Goal: Task Accomplishment & Management: Use online tool/utility

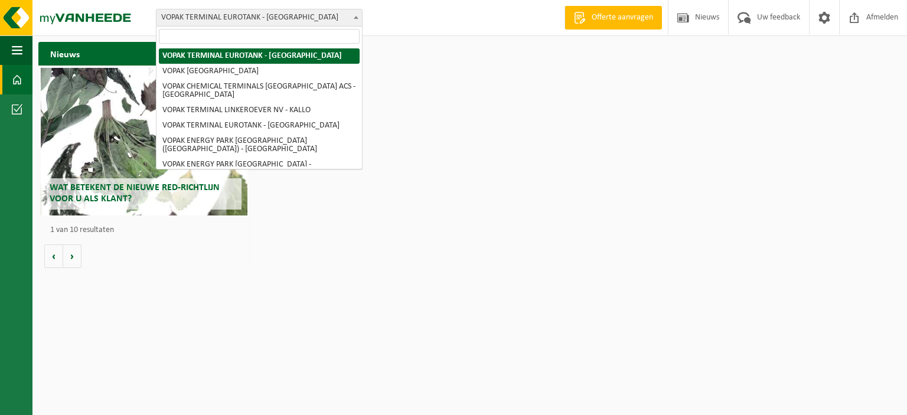
click at [354, 16] on b at bounding box center [356, 17] width 5 height 3
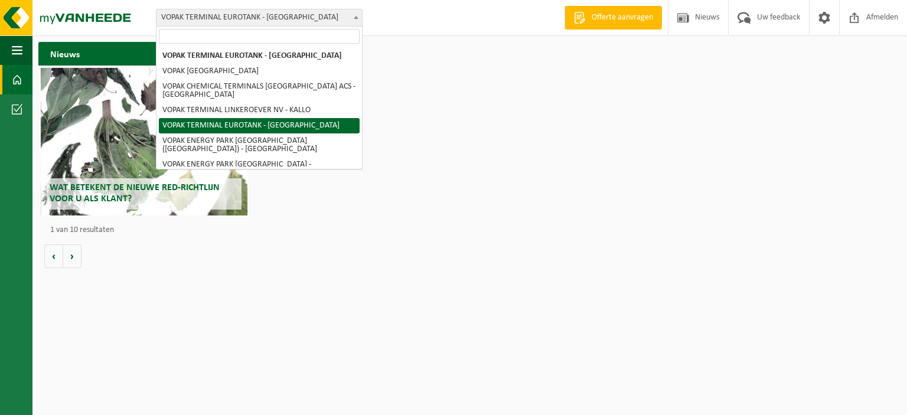
select select "2100"
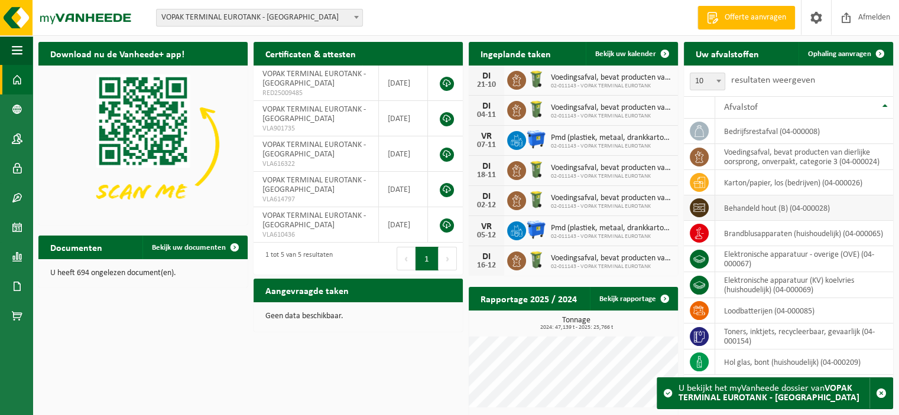
click at [734, 209] on td "behandeld hout (B) (04-000028)" at bounding box center [804, 208] width 178 height 25
click at [697, 208] on icon at bounding box center [699, 208] width 12 height 12
click at [855, 50] on span "Ophaling aanvragen" at bounding box center [839, 54] width 63 height 8
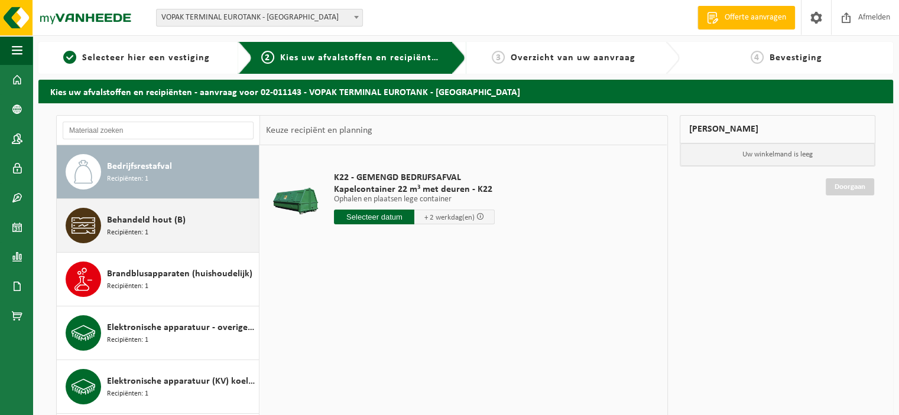
click at [107, 225] on span "Behandeld hout (B)" at bounding box center [146, 220] width 79 height 14
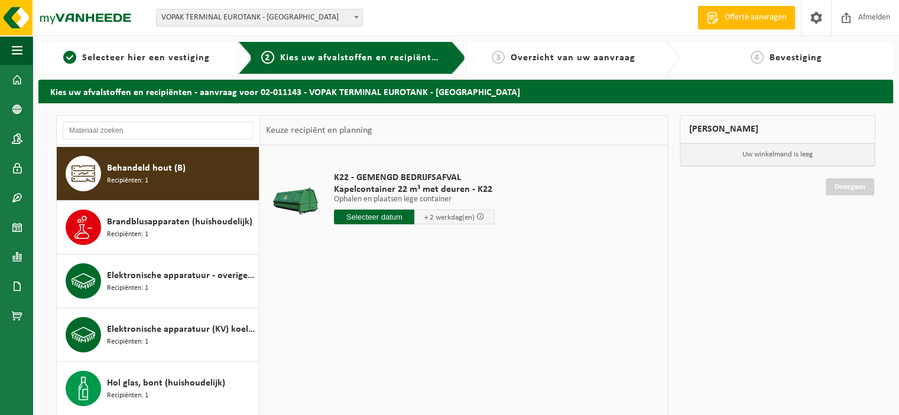
scroll to position [53, 0]
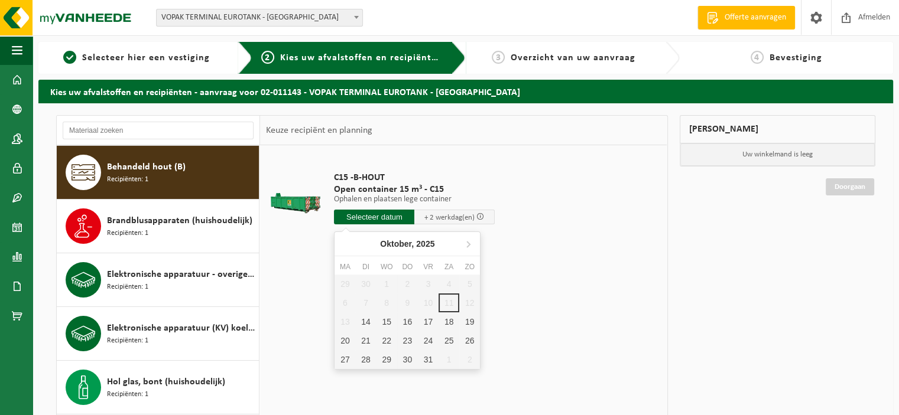
click at [369, 217] on input "text" at bounding box center [374, 217] width 80 height 15
click at [383, 323] on div "15" at bounding box center [386, 322] width 21 height 19
type input "Van 2025-10-15"
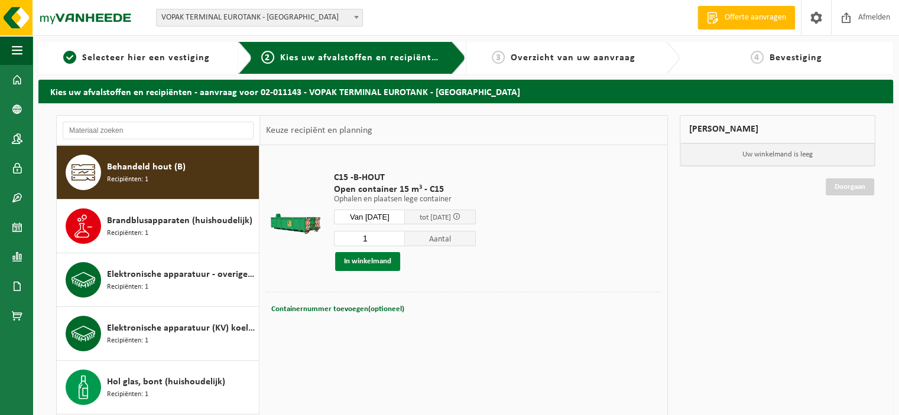
click at [376, 257] on button "In winkelmand" at bounding box center [367, 261] width 65 height 19
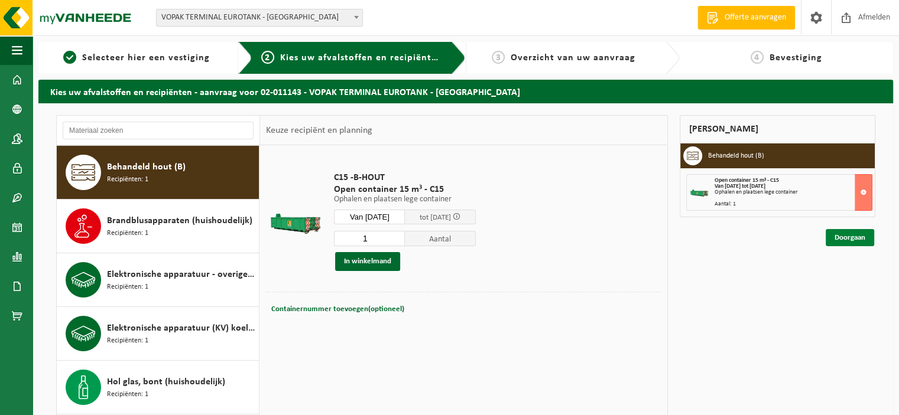
click at [842, 236] on link "Doorgaan" at bounding box center [849, 237] width 48 height 17
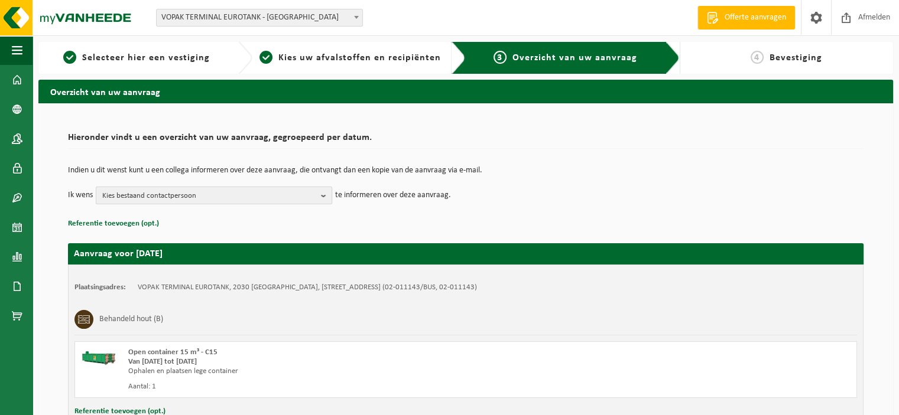
click at [327, 194] on b "button" at bounding box center [326, 195] width 11 height 17
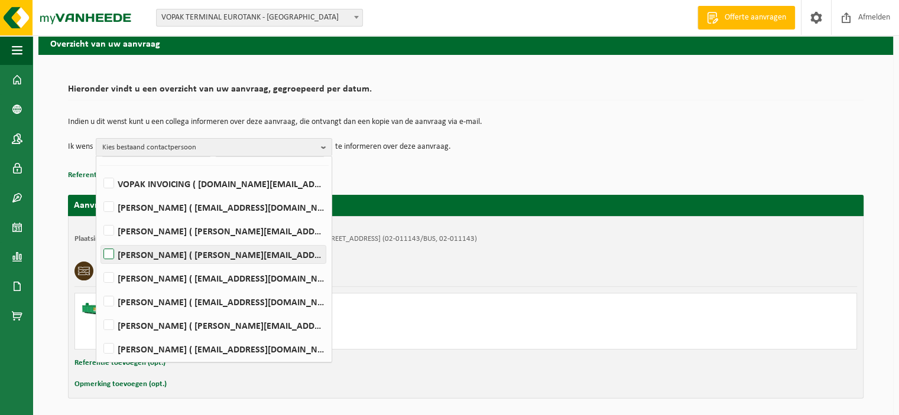
scroll to position [90, 0]
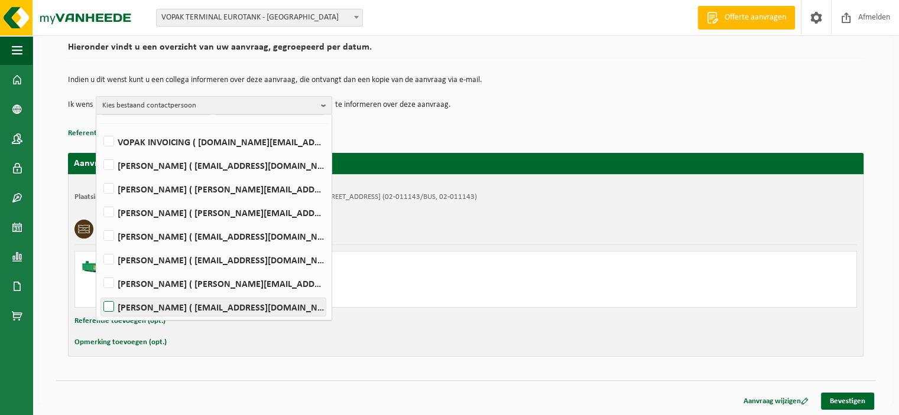
click at [105, 304] on label "Koen Vereecken ( koen.vereecken@vopak.com )" at bounding box center [213, 307] width 225 height 18
click at [99, 292] on input "Koen Vereecken ( koen.vereecken@vopak.com )" at bounding box center [99, 292] width 1 height 1
checkbox input "true"
click at [538, 123] on div "Indien u dit wenst kunt u een collega informeren over deze aanvraag, die ontvan…" at bounding box center [465, 94] width 795 height 61
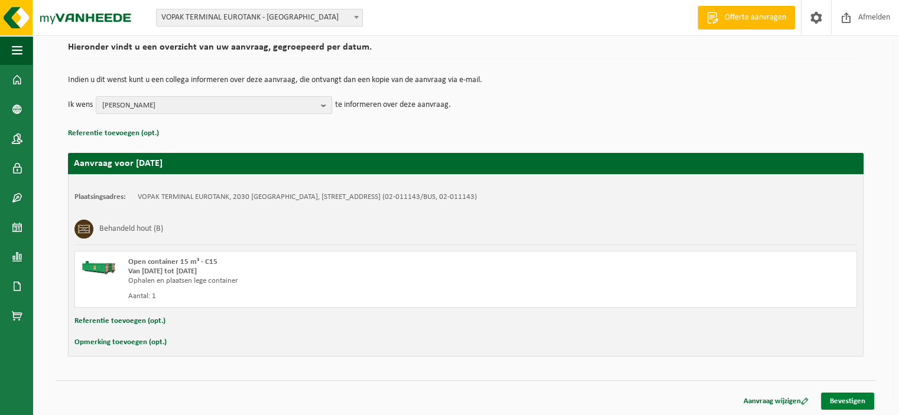
click at [852, 398] on link "Bevestigen" at bounding box center [847, 401] width 53 height 17
click at [833, 401] on link "Bevestigen" at bounding box center [847, 401] width 53 height 17
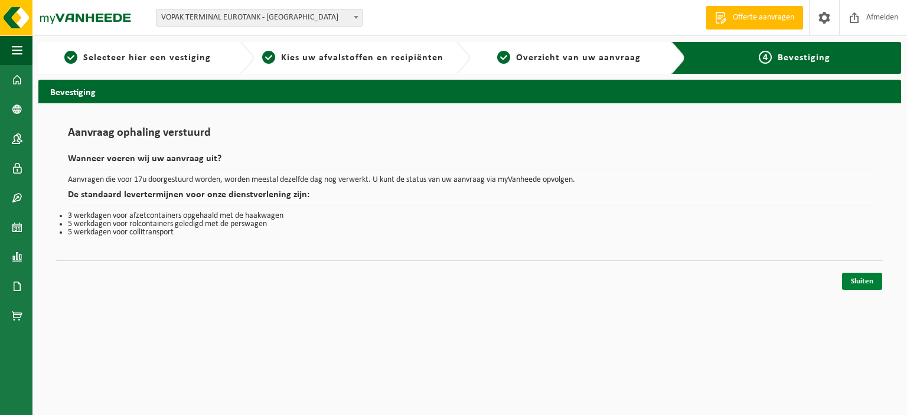
click at [856, 278] on link "Sluiten" at bounding box center [862, 281] width 40 height 17
